Goal: Task Accomplishment & Management: Manage account settings

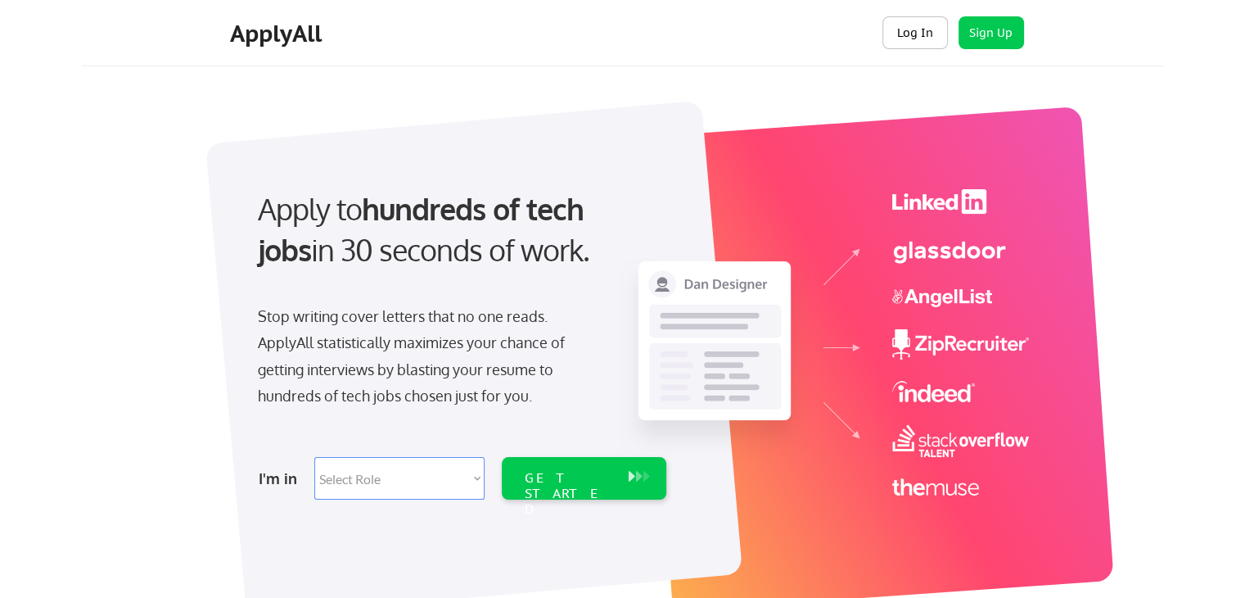
click at [918, 36] on button "Log In" at bounding box center [914, 32] width 65 height 33
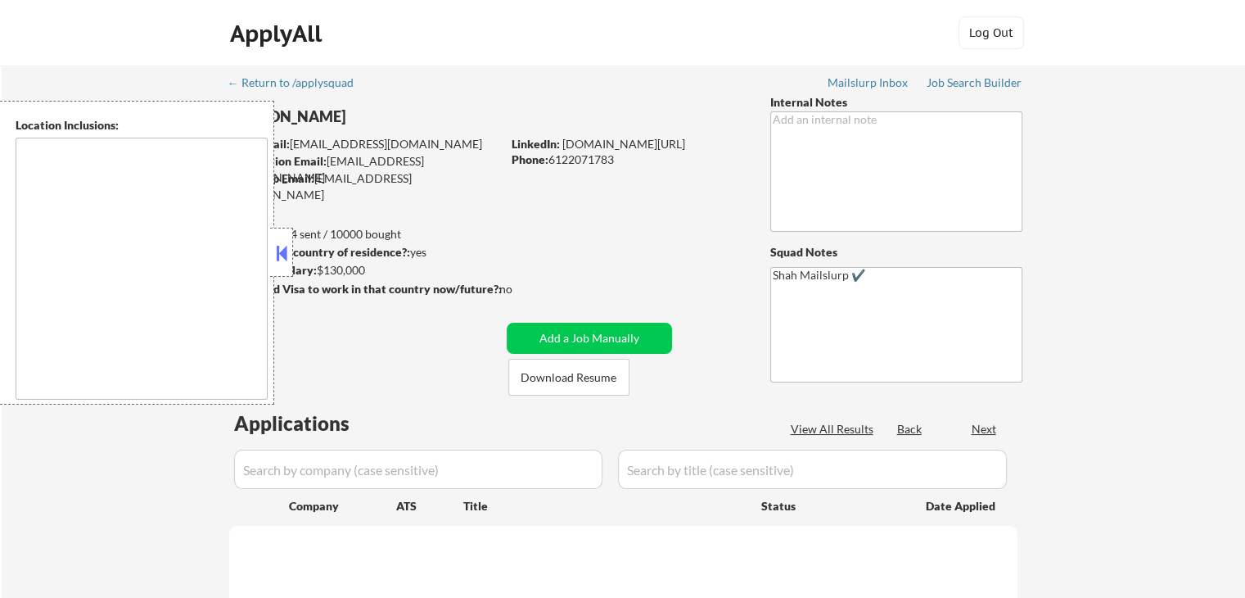
select select ""pending""
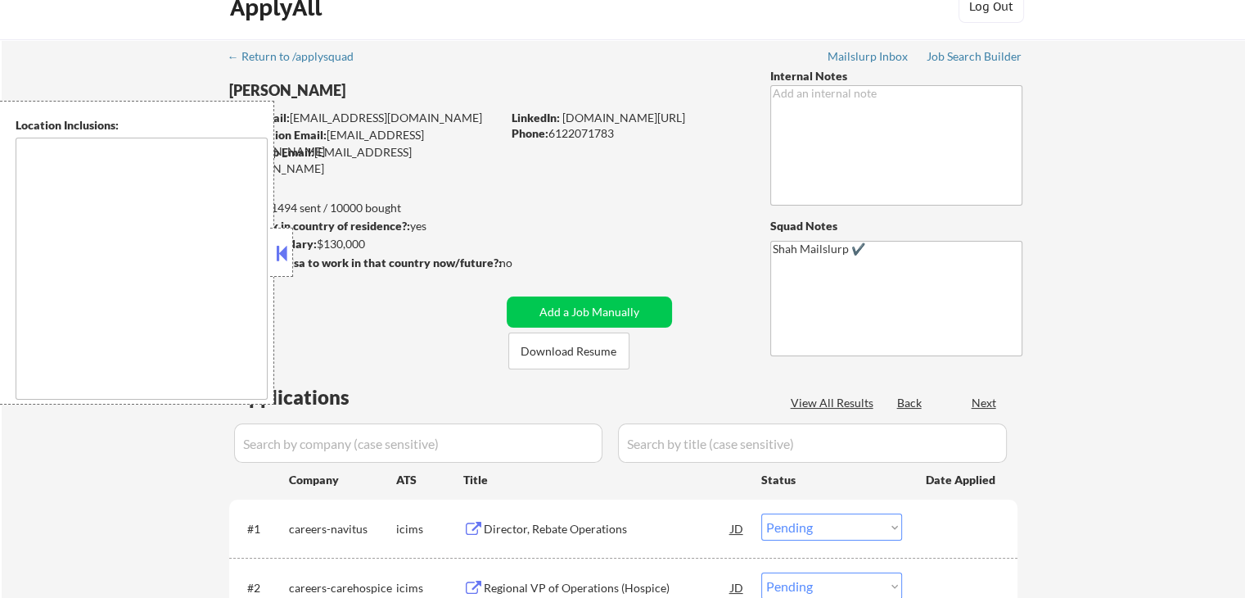
type textarea "Los Angeles, CA Glendale, CA Burbank, CA Pasadena, CA Santa Monica, CA Beverly …"
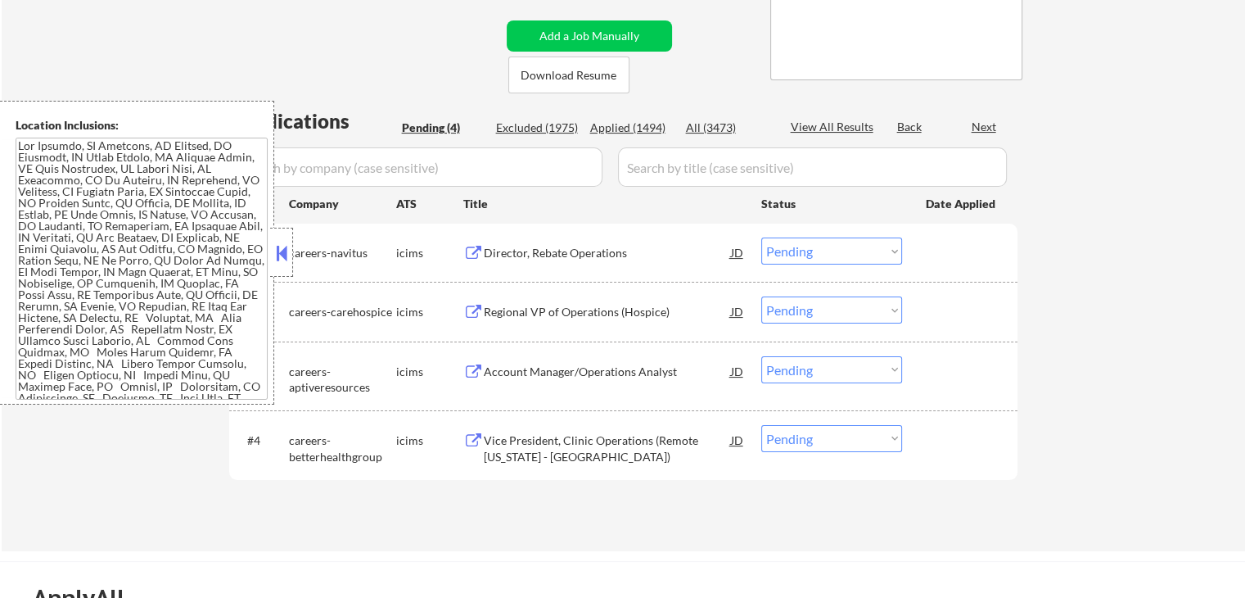
scroll to position [327, 0]
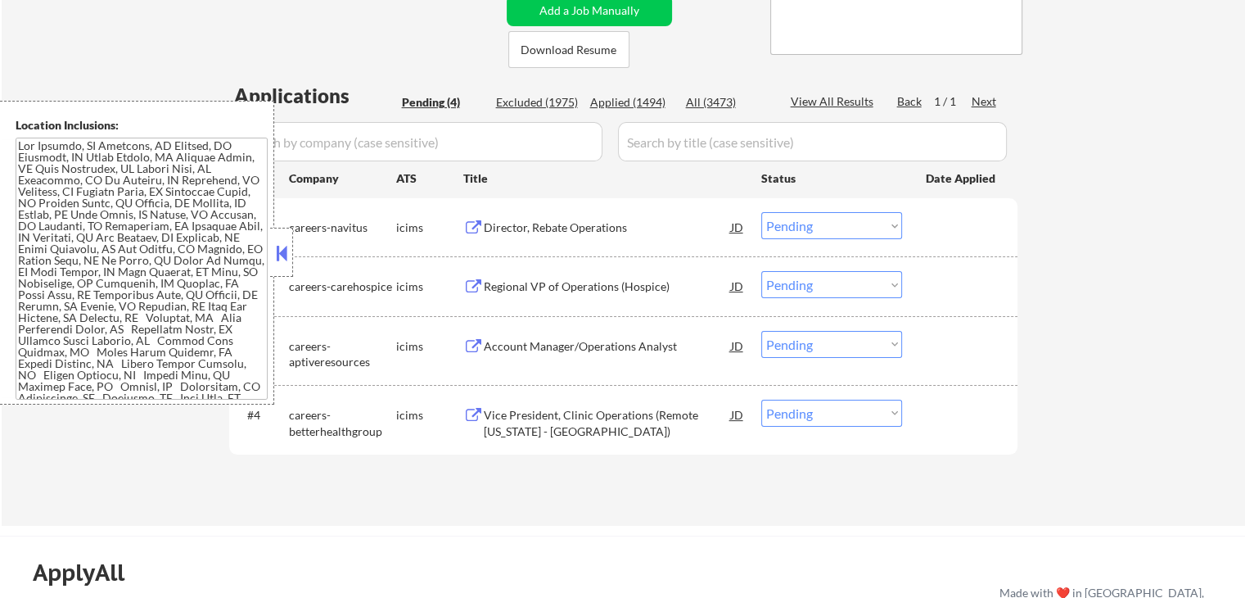
click at [473, 223] on button at bounding box center [473, 228] width 20 height 16
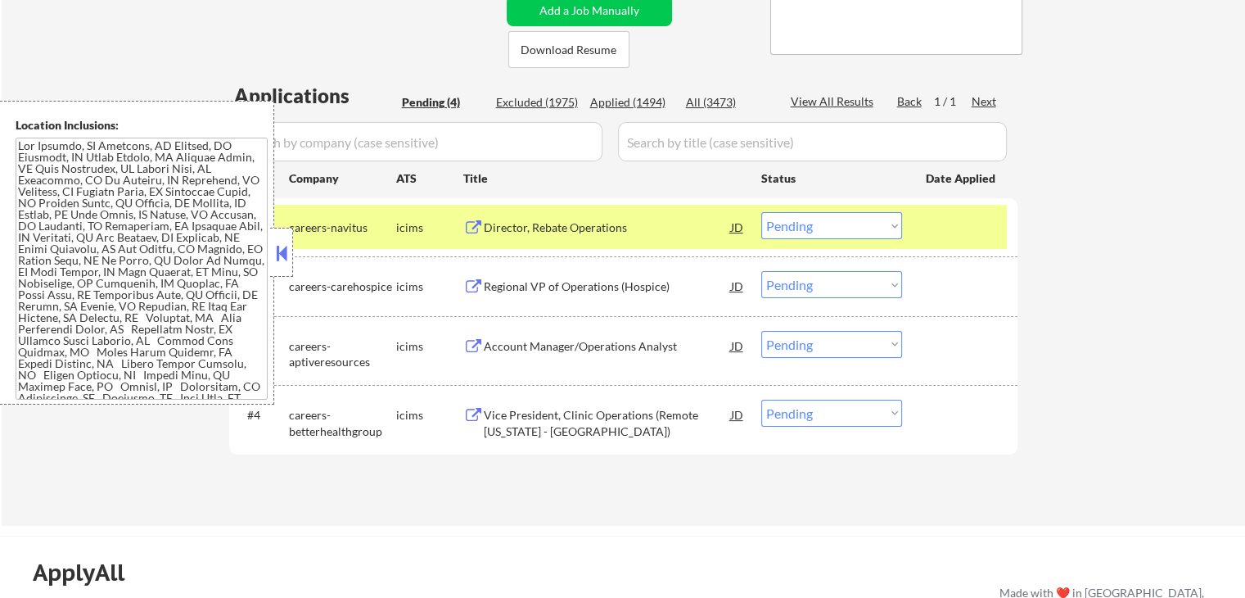
click at [478, 279] on button at bounding box center [473, 287] width 20 height 16
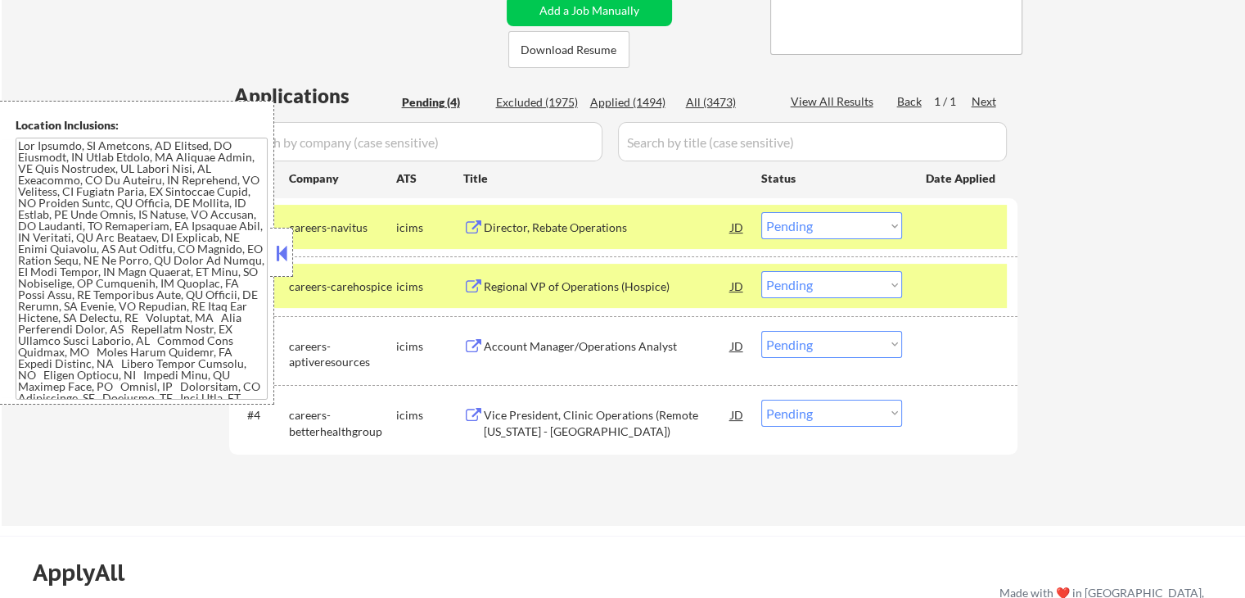
click at [472, 340] on button at bounding box center [473, 347] width 20 height 16
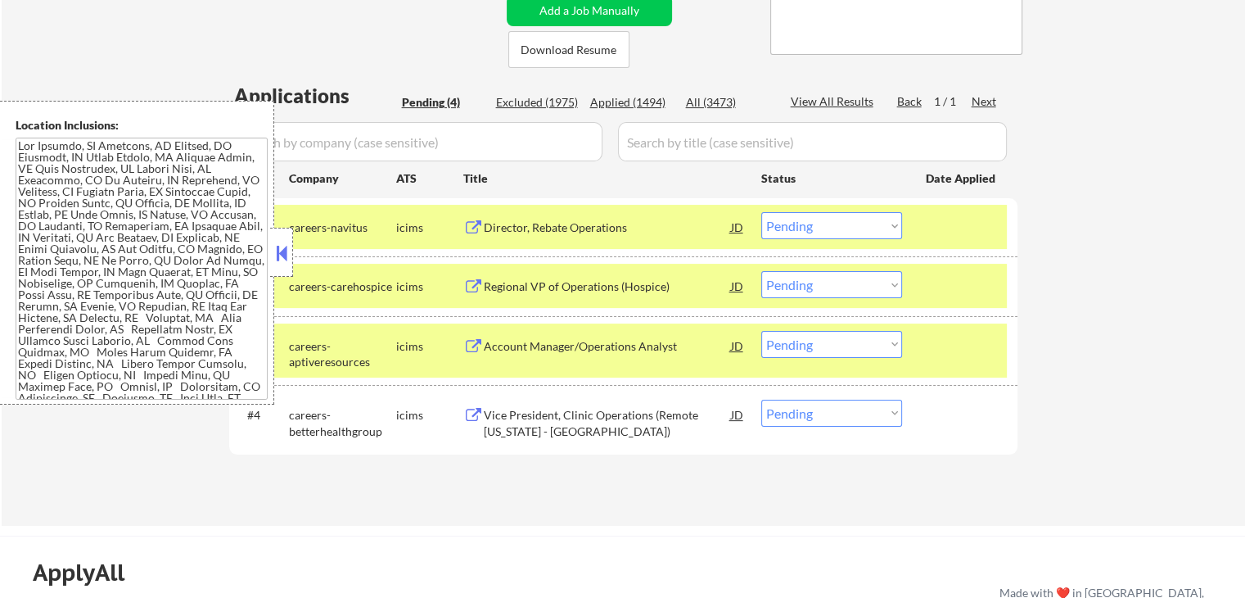
click at [476, 414] on button at bounding box center [473, 416] width 20 height 16
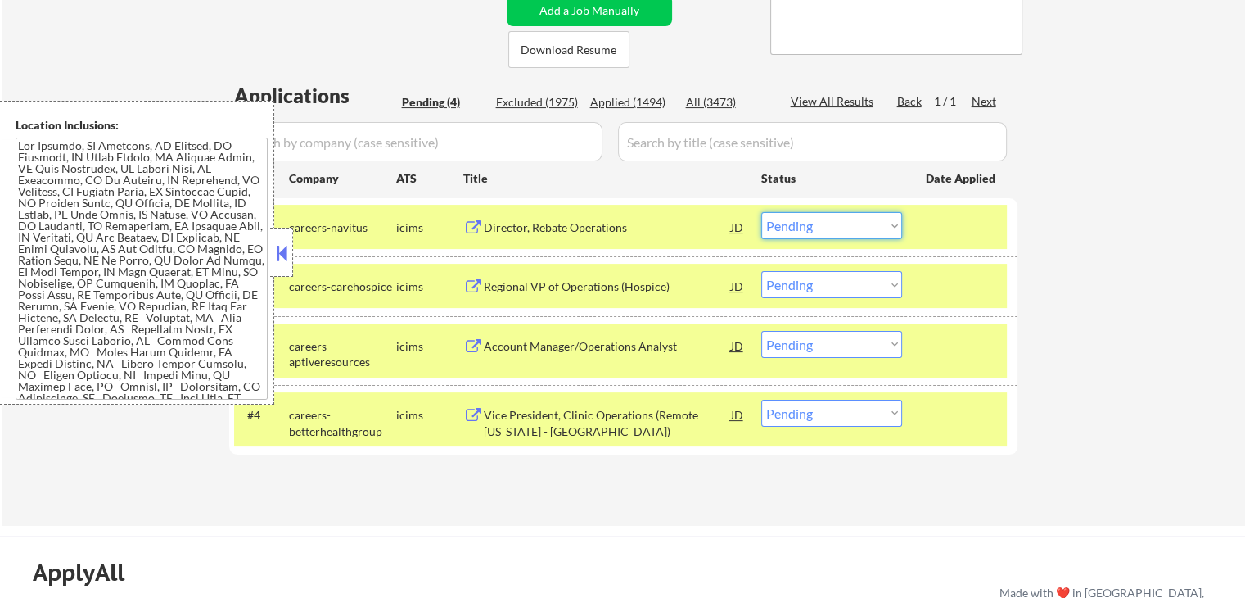
click at [855, 232] on select "Choose an option... Pending Applied Excluded (Questions) Excluded (Expired) Exc…" at bounding box center [831, 225] width 141 height 27
click at [761, 212] on select "Choose an option... Pending Applied Excluded (Questions) Excluded (Expired) Exc…" at bounding box center [831, 225] width 141 height 27
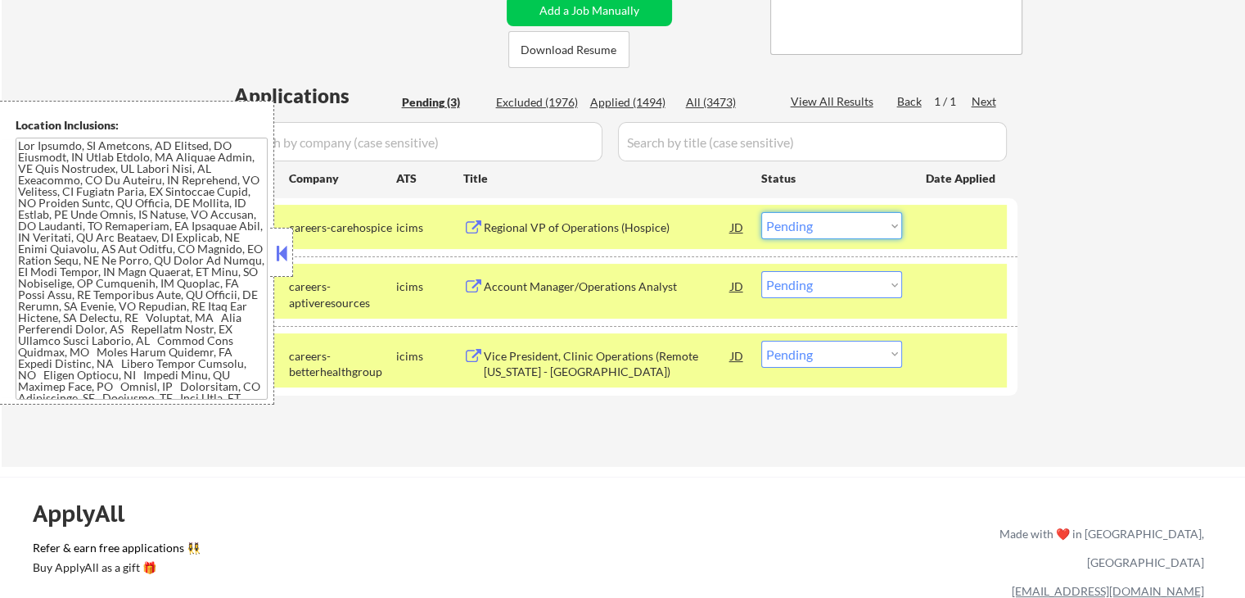
drag, startPoint x: 836, startPoint y: 227, endPoint x: 835, endPoint y: 236, distance: 9.0
click at [836, 227] on select "Choose an option... Pending Applied Excluded (Questions) Excluded (Expired) Exc…" at bounding box center [831, 225] width 141 height 27
click at [761, 212] on select "Choose an option... Pending Applied Excluded (Questions) Excluded (Expired) Exc…" at bounding box center [831, 225] width 141 height 27
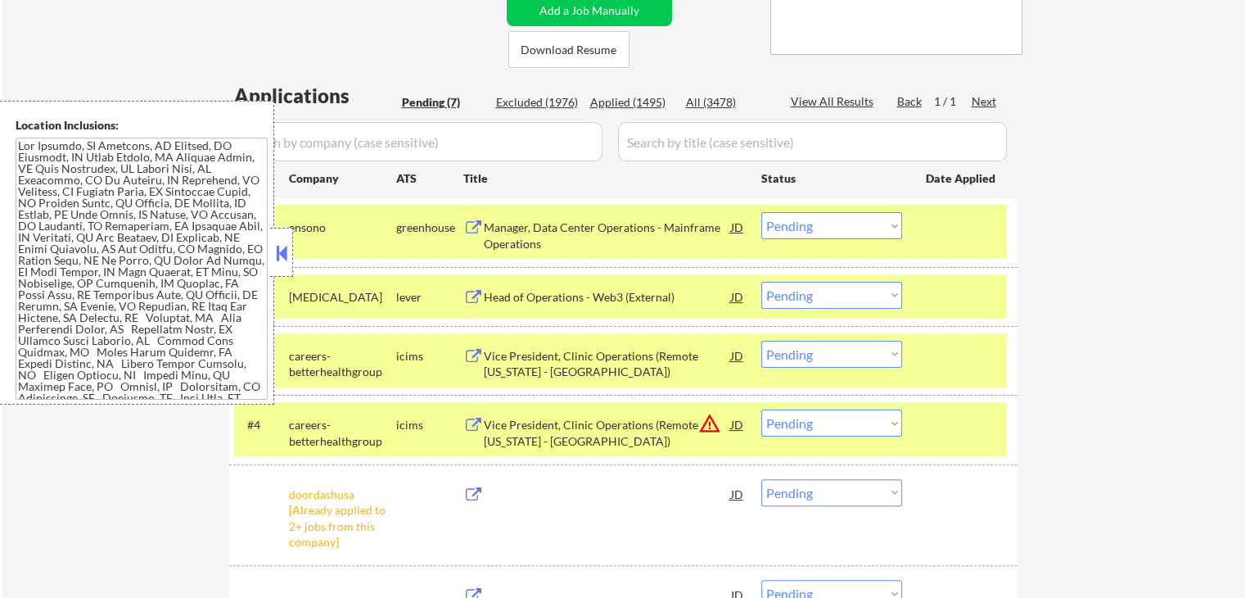
select select ""pending""
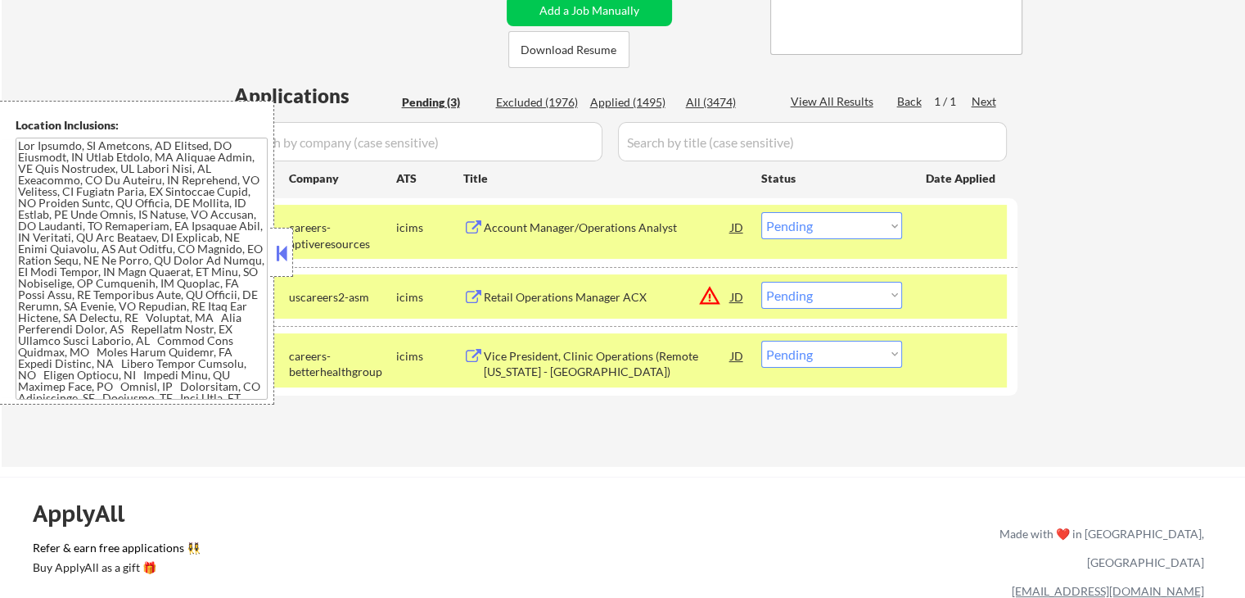
click at [822, 354] on select "Choose an option... Pending Applied Excluded (Questions) Excluded (Expired) Exc…" at bounding box center [831, 353] width 141 height 27
click at [557, 404] on div "Applications Pending (3) Excluded (1976) Applied (1495) All (3474) View All Res…" at bounding box center [623, 259] width 788 height 354
click at [805, 352] on select "Choose an option... Pending Applied Excluded (Questions) Excluded (Expired) Exc…" at bounding box center [831, 353] width 141 height 27
select select ""excluded""
click at [761, 340] on select "Choose an option... Pending Applied Excluded (Questions) Excluded (Expired) Exc…" at bounding box center [831, 353] width 141 height 27
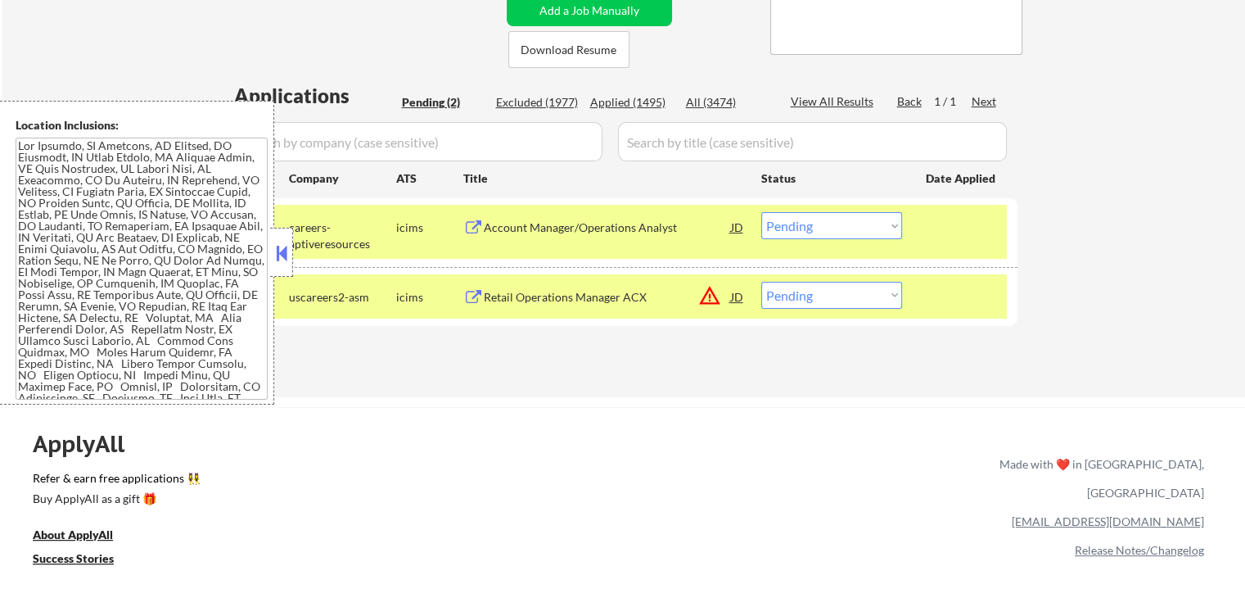
click at [475, 232] on button at bounding box center [473, 228] width 20 height 16
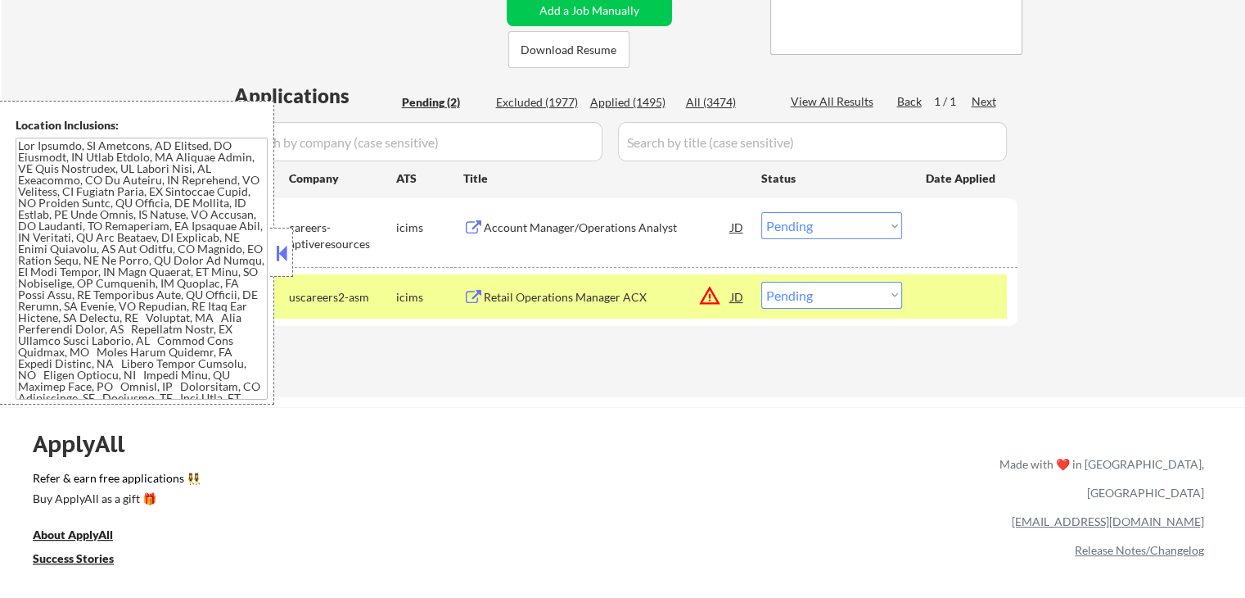
click at [469, 290] on button at bounding box center [473, 298] width 20 height 16
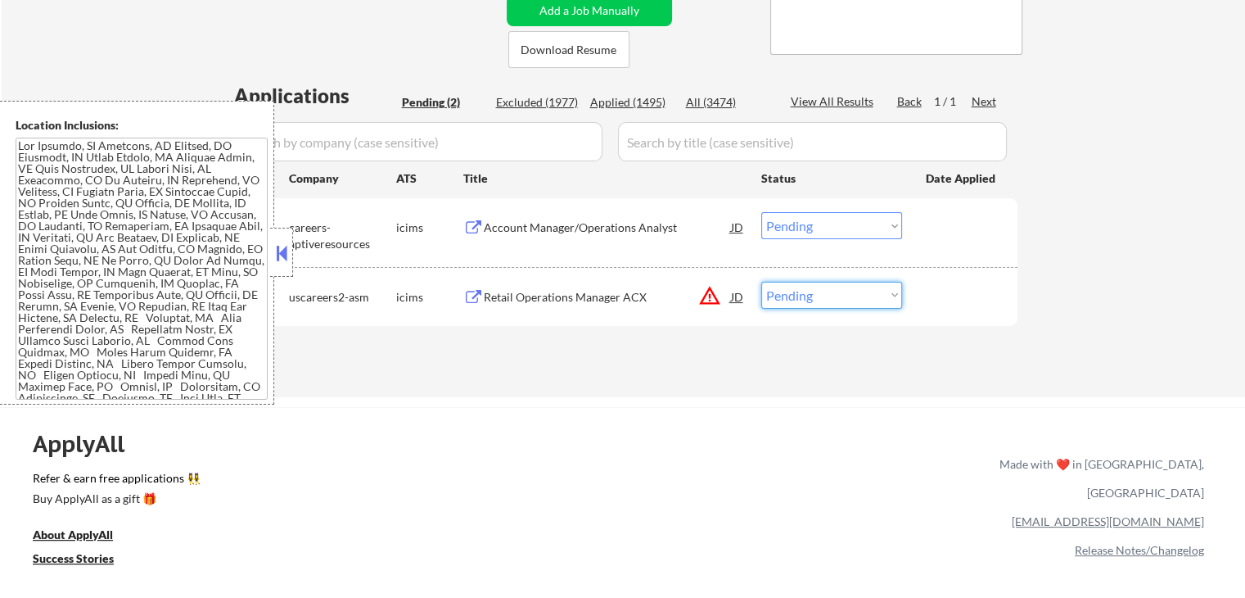
click at [800, 301] on select "Choose an option... Pending Applied Excluded (Questions) Excluded (Expired) Exc…" at bounding box center [831, 295] width 141 height 27
select select ""excluded__salary_""
click at [761, 282] on select "Choose an option... Pending Applied Excluded (Questions) Excluded (Expired) Exc…" at bounding box center [831, 295] width 141 height 27
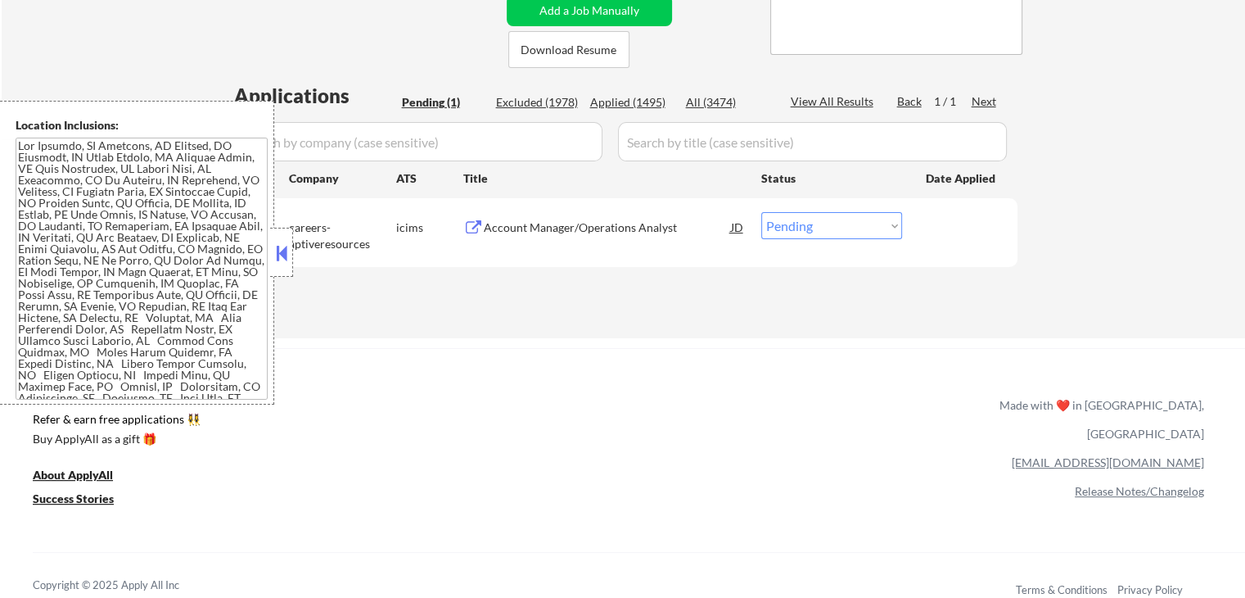
drag, startPoint x: 812, startPoint y: 223, endPoint x: 813, endPoint y: 233, distance: 9.9
click at [812, 223] on select "Choose an option... Pending Applied Excluded (Questions) Excluded (Expired) Exc…" at bounding box center [831, 225] width 141 height 27
select select ""applied""
click at [761, 212] on select "Choose an option... Pending Applied Excluded (Questions) Excluded (Expired) Exc…" at bounding box center [831, 225] width 141 height 27
